Goal: Task Accomplishment & Management: Manage account settings

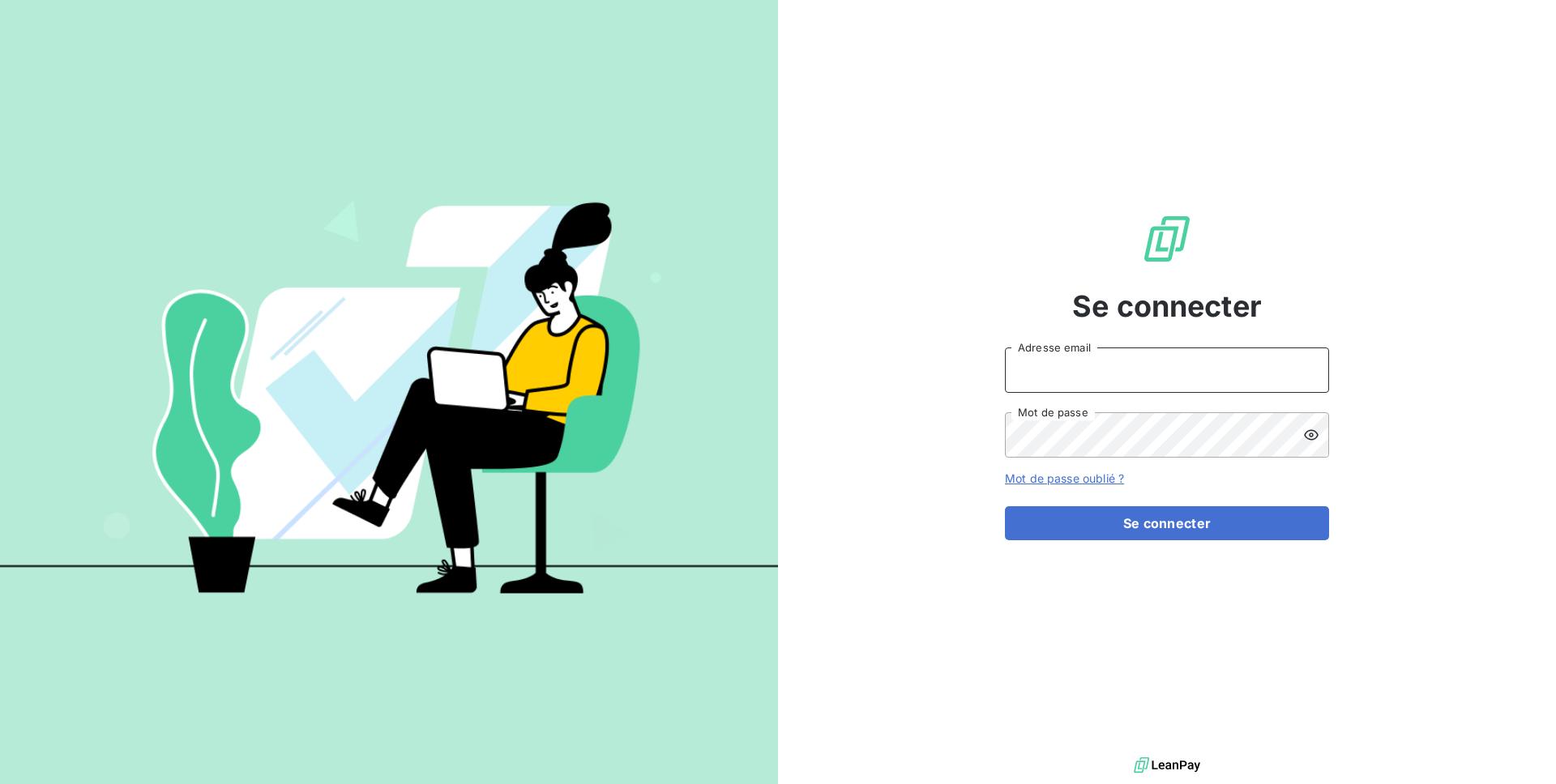
click at [1056, 362] on input "Adresse email" at bounding box center [1166, 369] width 324 height 45
type input "admin@perin"
click at [1005, 506] on button "Se connecter" at bounding box center [1166, 522] width 324 height 34
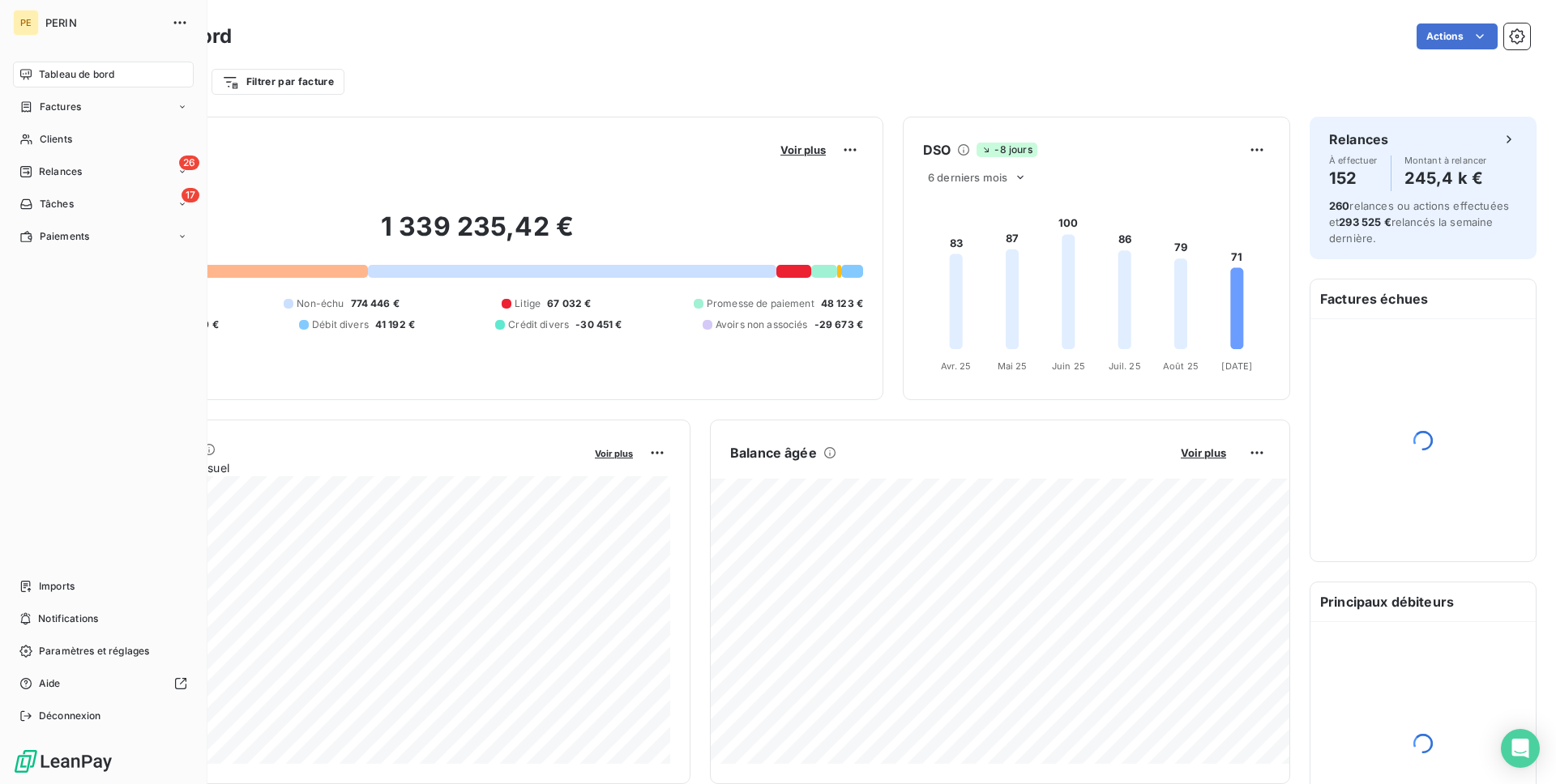
click at [77, 665] on nav "Imports Notifications Paramètres et réglages Aide Déconnexion" at bounding box center [103, 651] width 181 height 156
click at [85, 656] on span "Paramètres et réglages" at bounding box center [93, 650] width 111 height 14
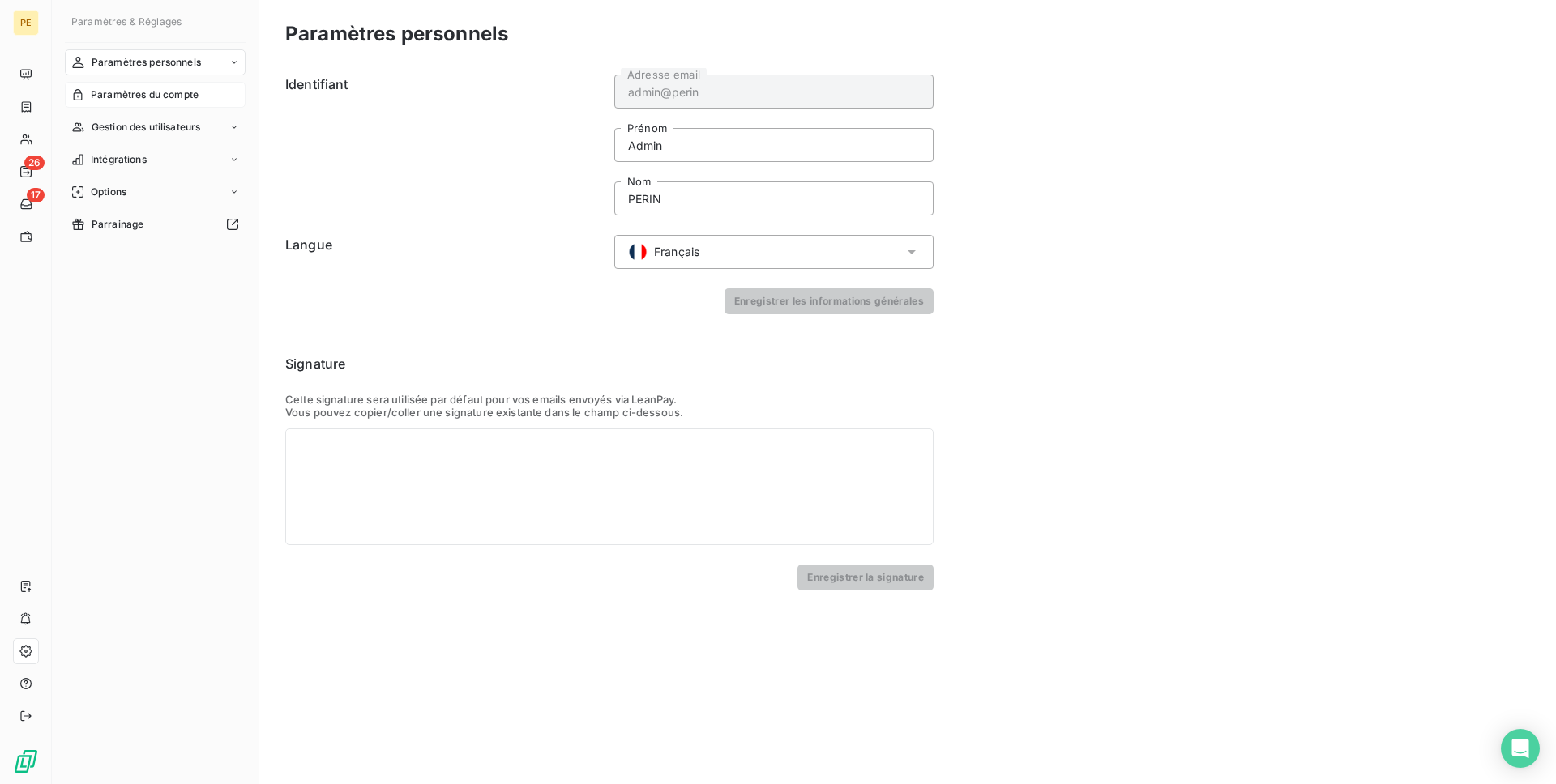
click at [154, 96] on span "Paramètres du compte" at bounding box center [144, 94] width 108 height 14
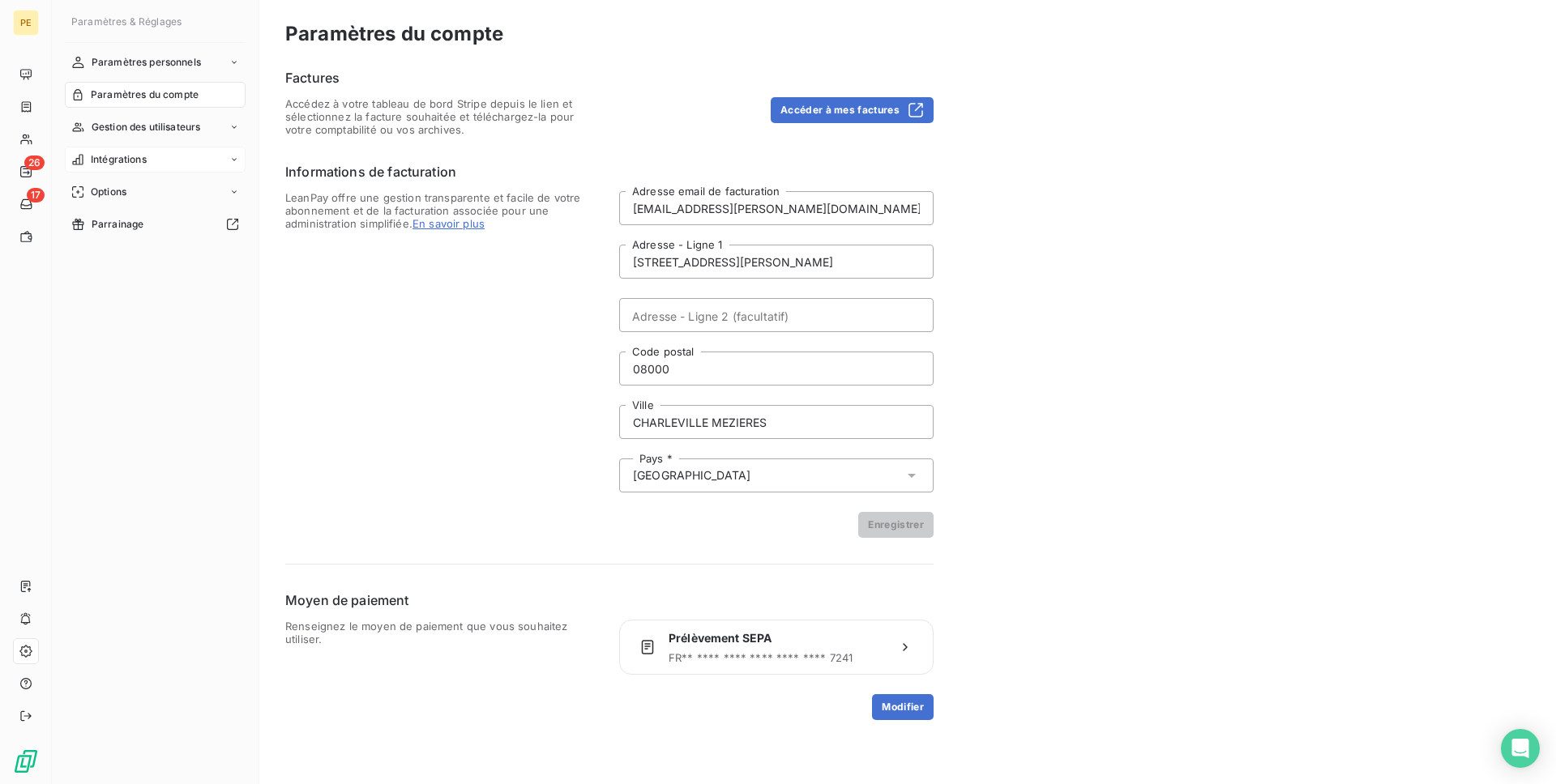
click at [129, 171] on div "Intégrations" at bounding box center [155, 159] width 181 height 26
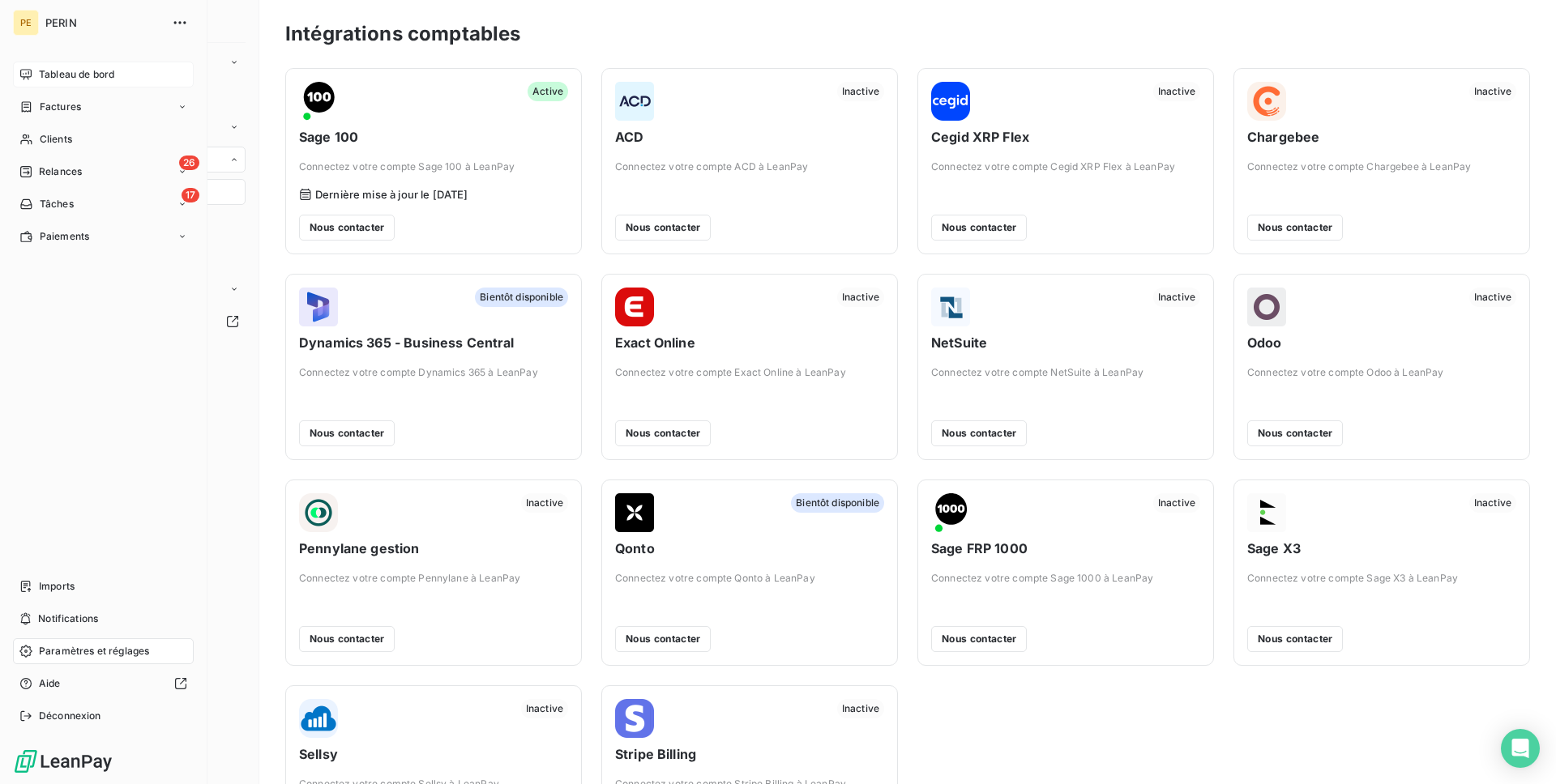
click at [38, 64] on div "Tableau de bord" at bounding box center [103, 74] width 181 height 26
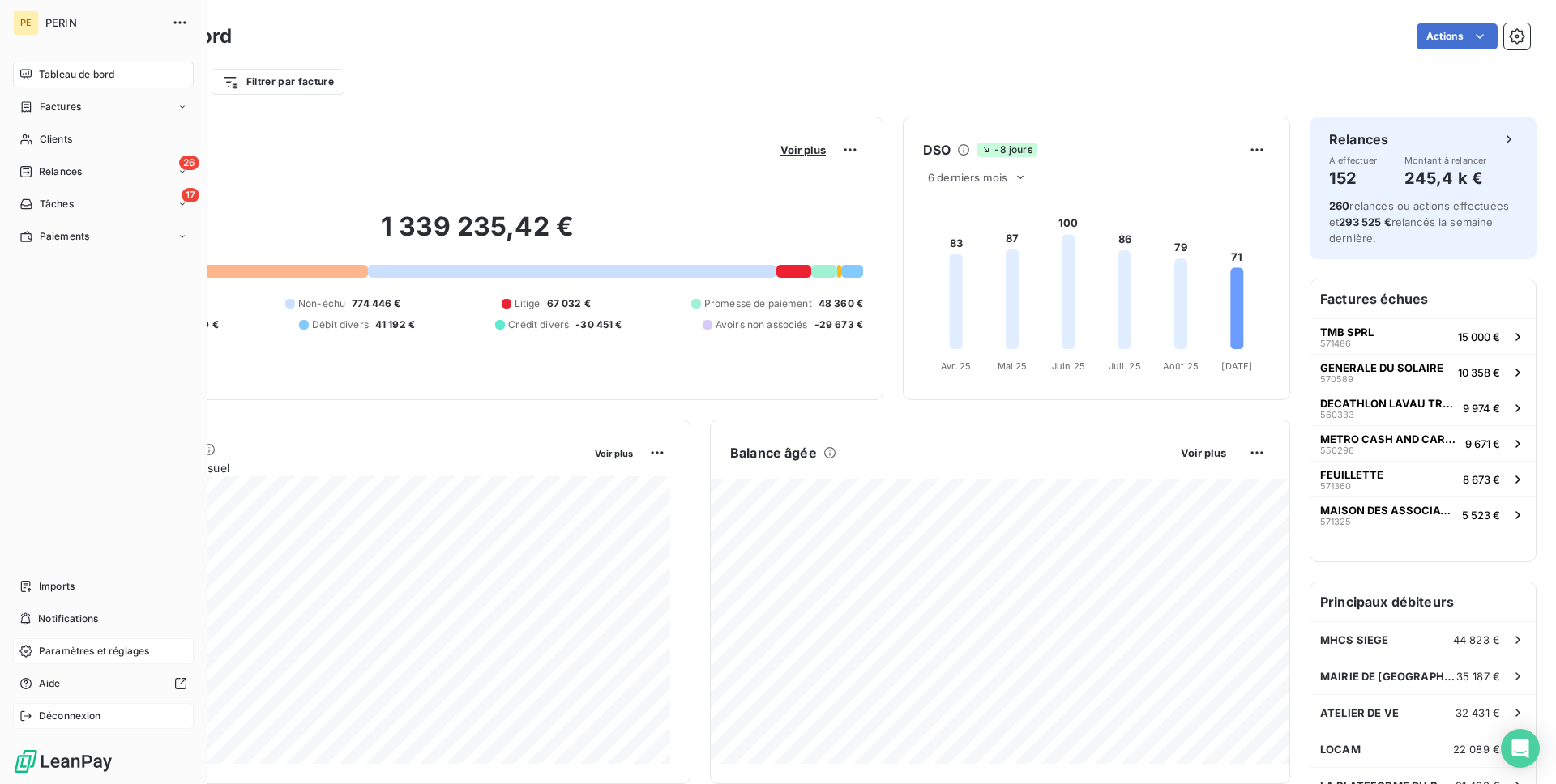
click at [100, 716] on span "Déconnexion" at bounding box center [69, 716] width 63 height 14
